Goal: Find specific page/section: Find specific page/section

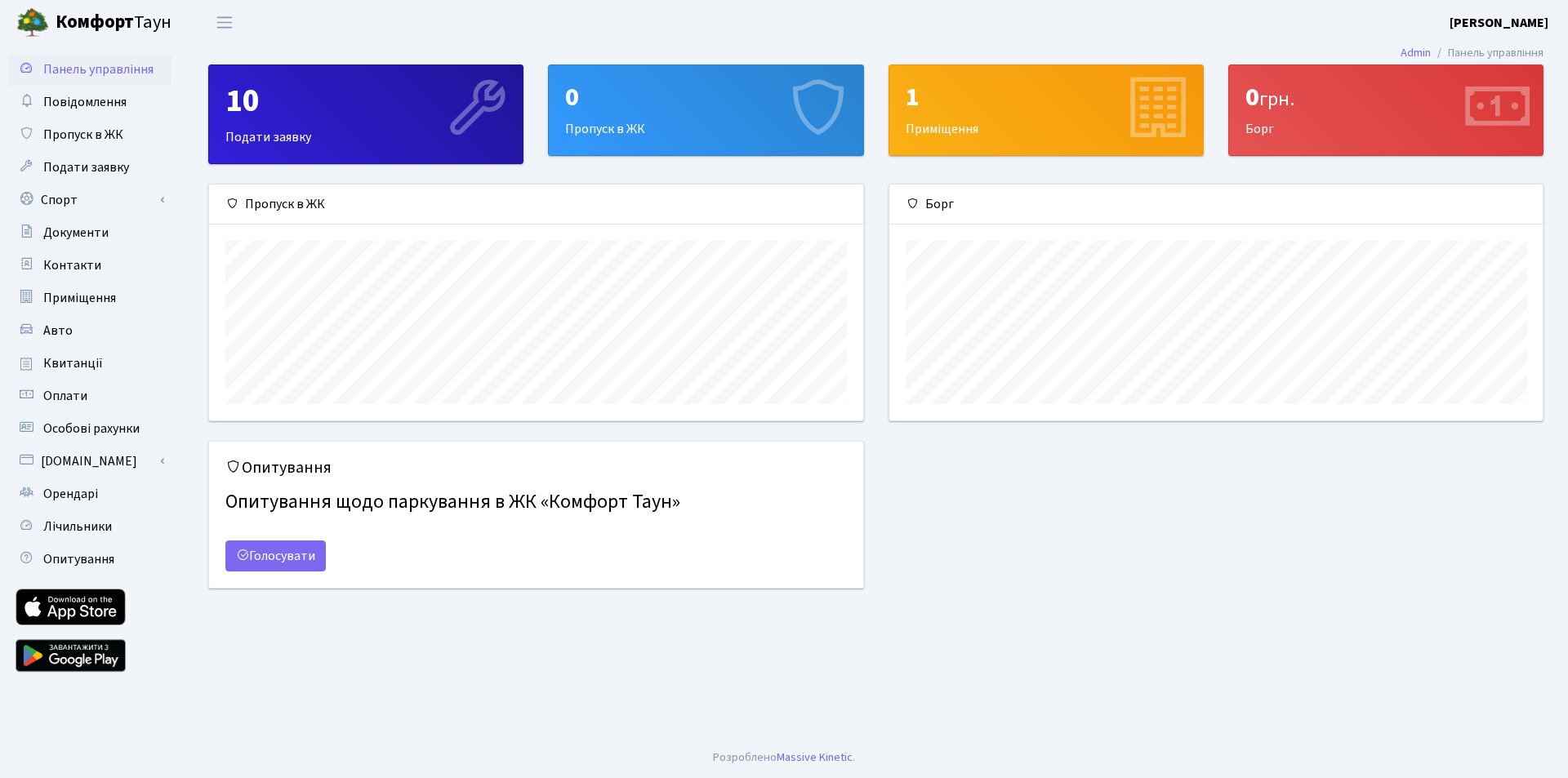
scroll to position [236, 653]
click at [89, 364] on span "Квитанції" at bounding box center [74, 363] width 60 height 18
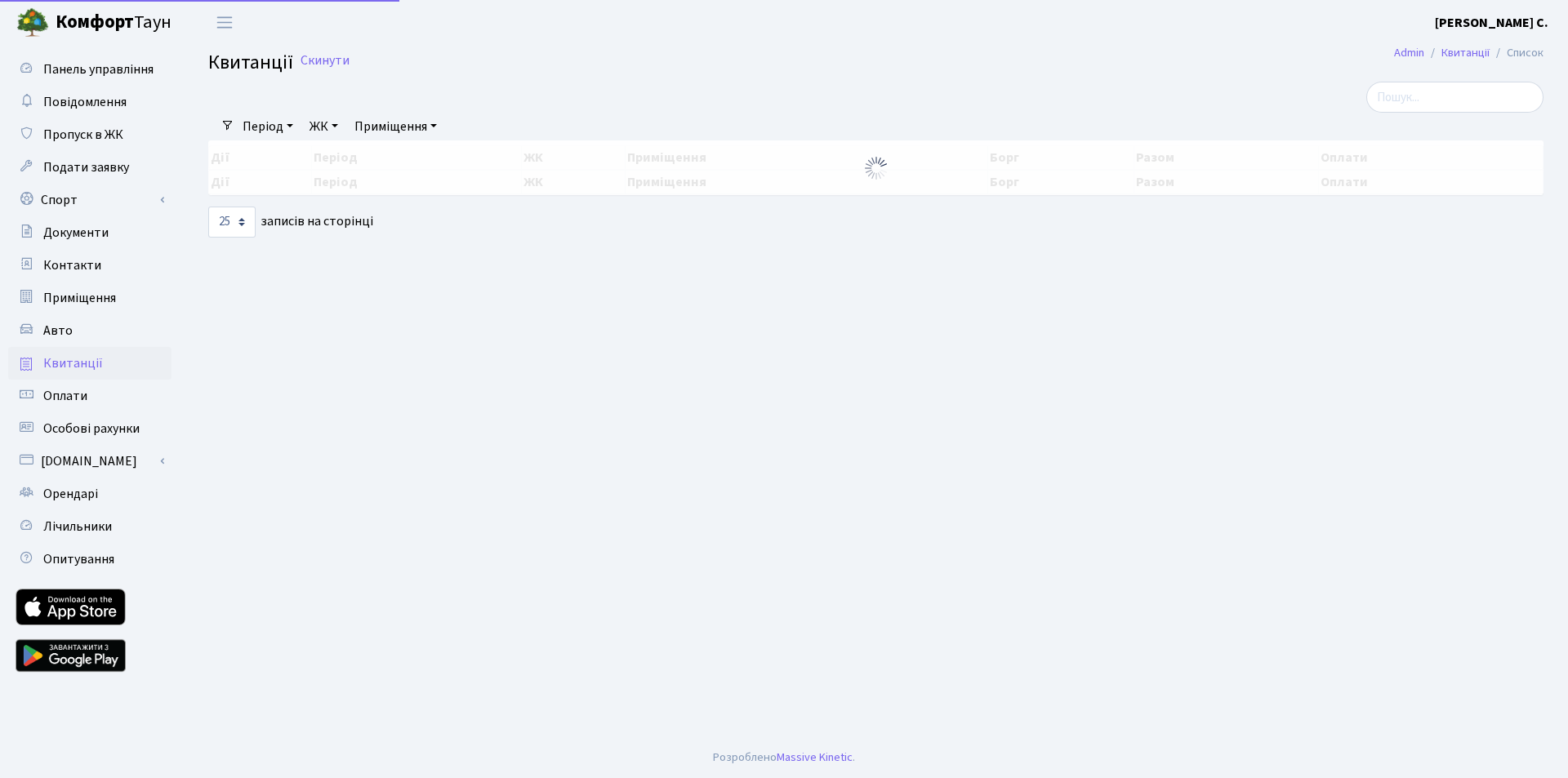
select select "25"
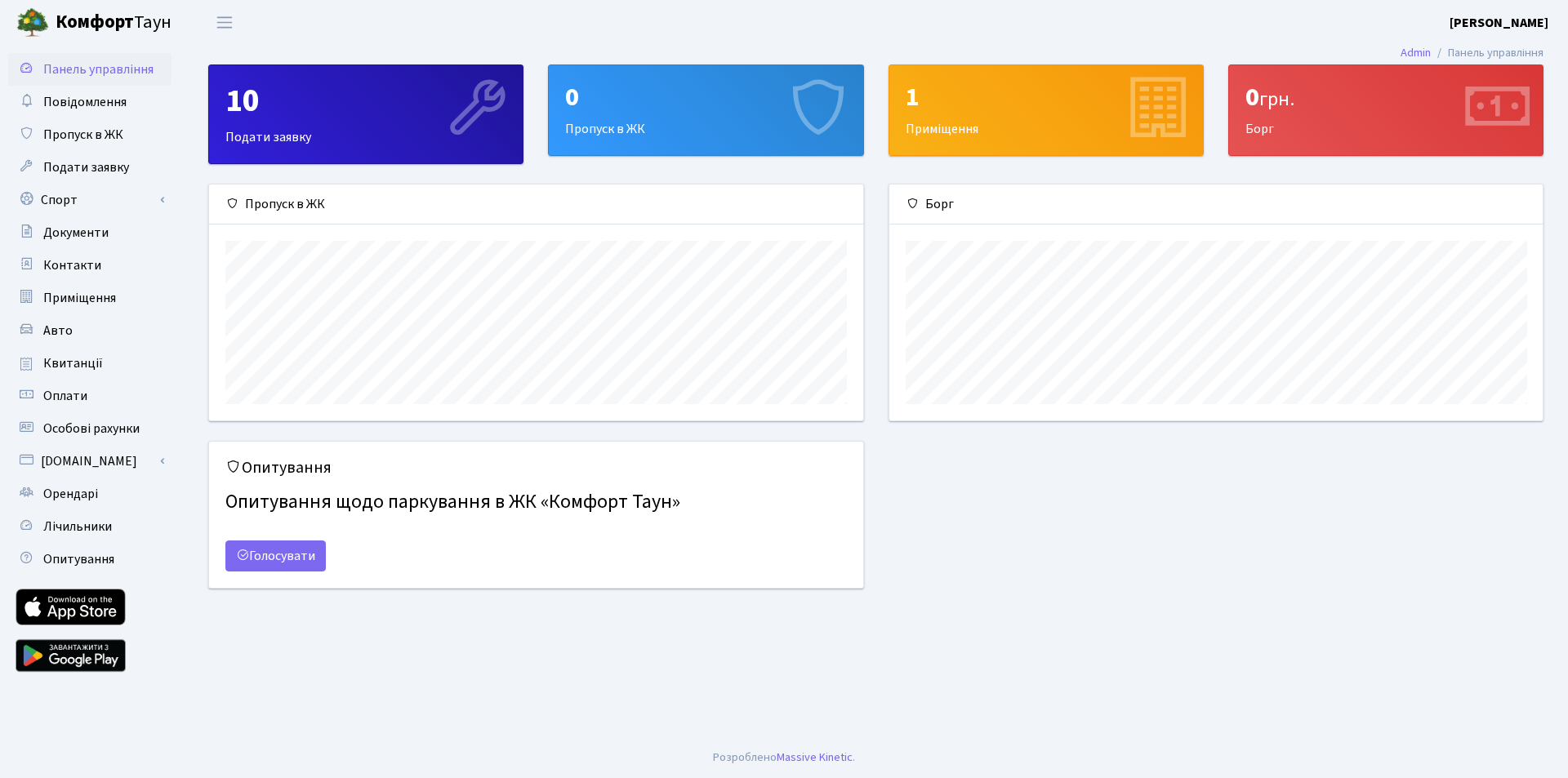
scroll to position [236, 653]
